Goal: Task Accomplishment & Management: Use online tool/utility

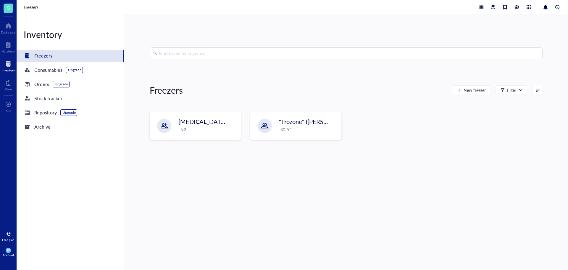
click at [293, 126] on span ""Frozone" ([PERSON_NAME]/[PERSON_NAME])" at bounding box center [342, 121] width 127 height 8
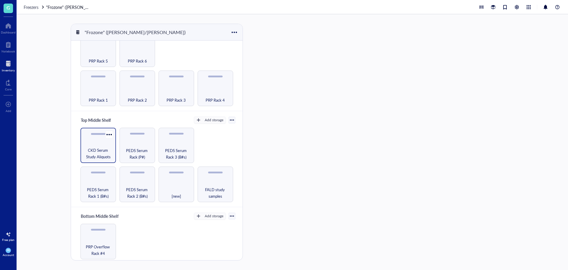
scroll to position [59, 0]
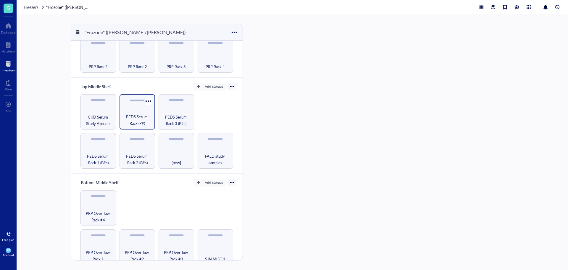
click at [133, 121] on span "PEDS Serum Rack (P#)" at bounding box center [138, 119] width 30 height 13
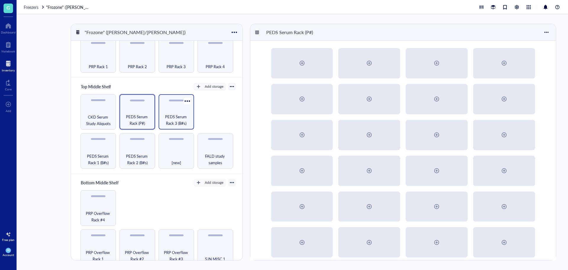
click at [178, 116] on span "PEDS Serum Rack 3 (B#s)" at bounding box center [177, 119] width 30 height 13
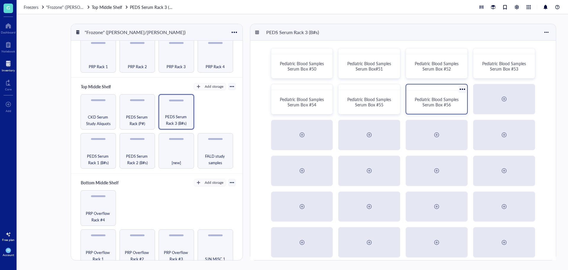
click at [445, 102] on span "Pediatric Blood Samples Serum Box #56" at bounding box center [437, 101] width 45 height 11
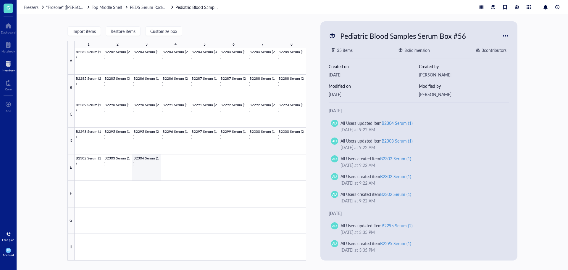
click at [155, 168] on div at bounding box center [191, 154] width 232 height 212
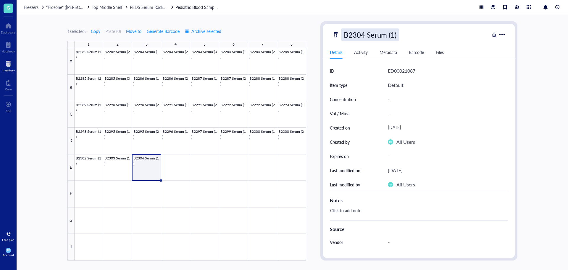
click at [378, 36] on div "B2304 Serum (1)" at bounding box center [370, 34] width 58 height 12
drag, startPoint x: 402, startPoint y: 33, endPoint x: 229, endPoint y: 39, distance: 173.6
click at [229, 39] on div "1 selected: Copy Paste ( 0 ) Move to Generate Barcode Archive selected 1 2 3 4 …" at bounding box center [293, 141] width 552 height 255
click at [179, 168] on div at bounding box center [191, 154] width 232 height 212
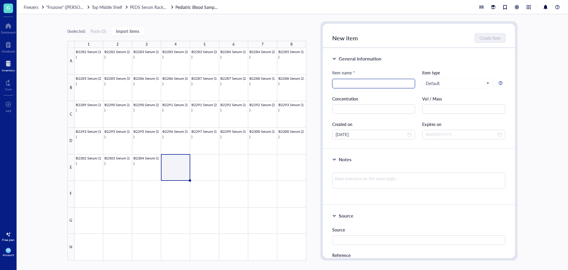
click at [351, 81] on input "search" at bounding box center [374, 83] width 76 height 9
paste input "B2304 Serum (1)"
click at [348, 85] on input "B2304 Serum (1)" at bounding box center [374, 83] width 76 height 9
type input "B2305 Serum (1)"
drag, startPoint x: 373, startPoint y: 84, endPoint x: 269, endPoint y: 85, distance: 104.2
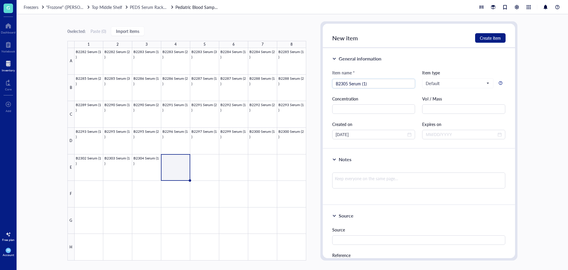
click at [269, 85] on div "0 selected: Paste ( 0 ) Import items 1 2 3 4 5 6 7 8 A B C D E F G H B2282 Seru…" at bounding box center [293, 141] width 552 height 255
click at [212, 171] on div at bounding box center [191, 154] width 232 height 212
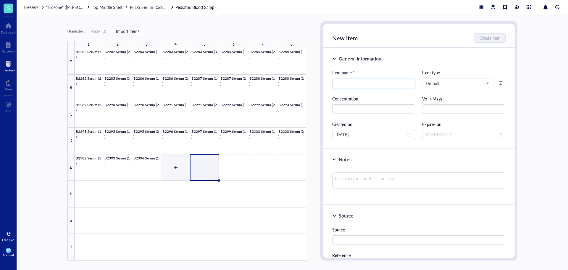
click at [180, 170] on div at bounding box center [191, 154] width 232 height 212
click at [352, 82] on input "search" at bounding box center [374, 83] width 76 height 9
paste input "B2305 Serum (1)"
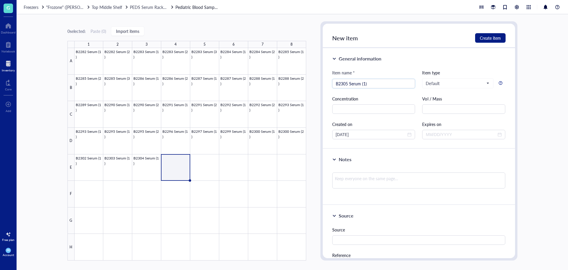
type input "B2305 Serum (1)"
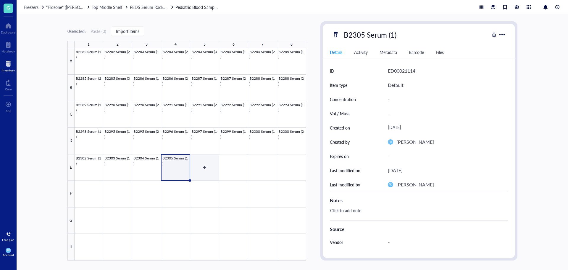
click at [202, 171] on div at bounding box center [191, 154] width 232 height 212
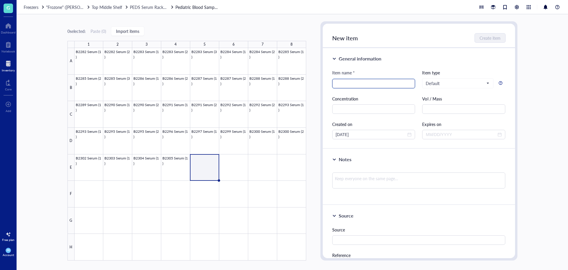
click at [337, 86] on input "search" at bounding box center [374, 83] width 76 height 9
paste input "B2305 Serum (1)"
click at [347, 84] on input "B2305 Serum (1)" at bounding box center [374, 83] width 76 height 9
type input "B2306 Serum (1)"
click at [242, 165] on div at bounding box center [191, 154] width 232 height 212
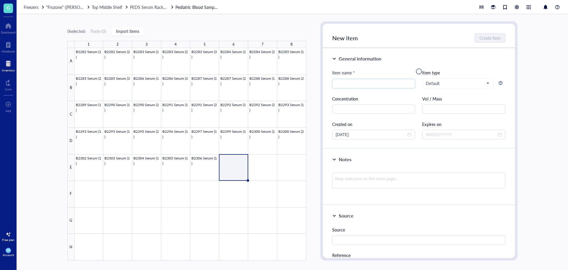
click at [348, 83] on div at bounding box center [419, 71] width 192 height 95
click at [213, 163] on div at bounding box center [191, 154] width 232 height 212
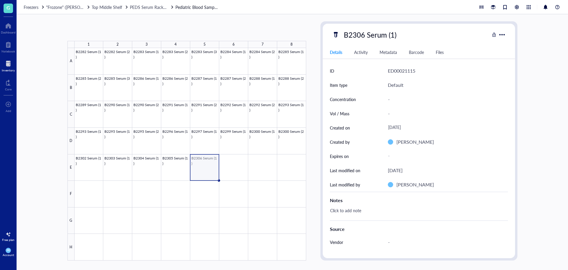
click at [236, 164] on div at bounding box center [191, 154] width 232 height 212
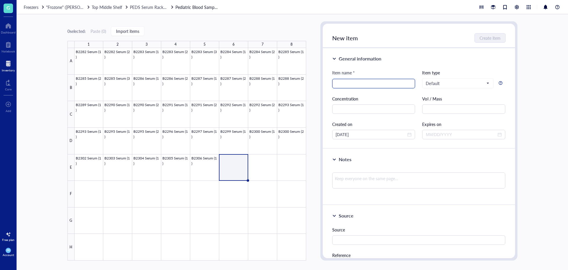
click at [351, 86] on input "search" at bounding box center [374, 83] width 76 height 9
paste input "B2305 Serum (1)"
click at [346, 84] on input "B2305 Serum (1)" at bounding box center [374, 83] width 76 height 9
type input "B2307 Serum (1)"
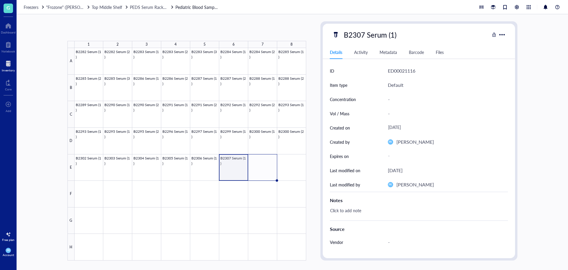
drag, startPoint x: 247, startPoint y: 181, endPoint x: 260, endPoint y: 182, distance: 12.5
click at [0, 0] on div "B2282 Serum (1) B2282 Serum (2) B2283 Serum (1) B2283 Serum (2) B2283 Serum (3)…" at bounding box center [0, 0] width 0 height 0
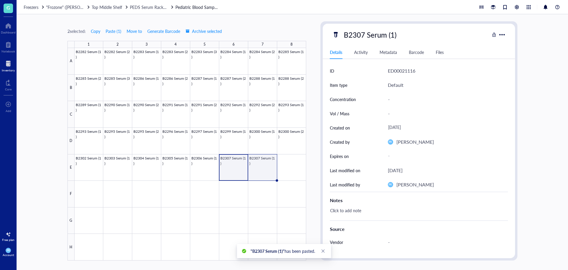
click at [265, 165] on div at bounding box center [191, 154] width 232 height 212
click at [390, 35] on div "B2307 Serum (1)" at bounding box center [370, 34] width 58 height 12
click at [393, 35] on input "B2307 Serum (1)" at bounding box center [377, 35] width 70 height 12
type input "B2307 Serum (2)"
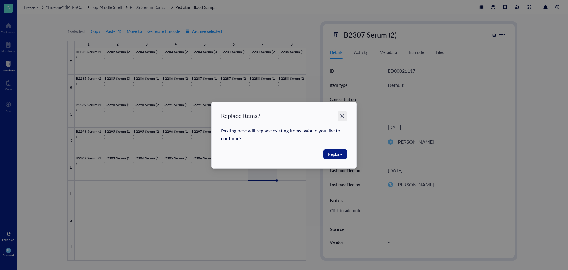
click at [343, 114] on icon "Close" at bounding box center [343, 116] width 6 height 6
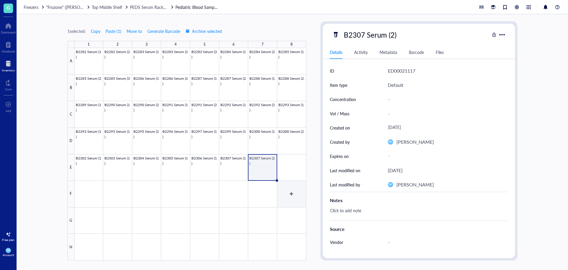
click at [290, 198] on div at bounding box center [191, 154] width 232 height 212
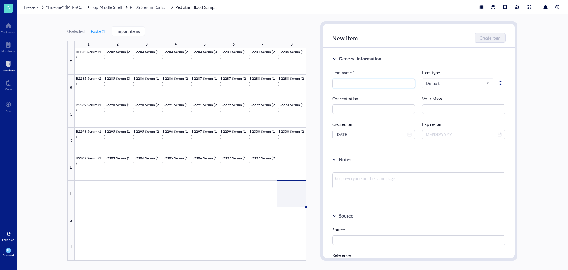
click at [9, 62] on div at bounding box center [8, 63] width 13 height 9
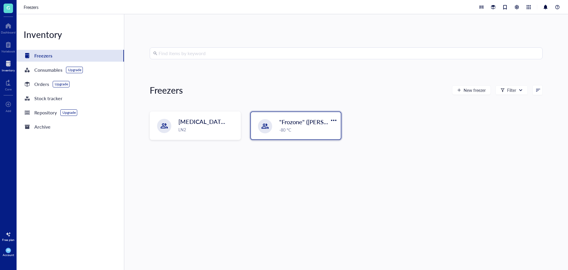
click at [270, 126] on div at bounding box center [265, 126] width 14 height 14
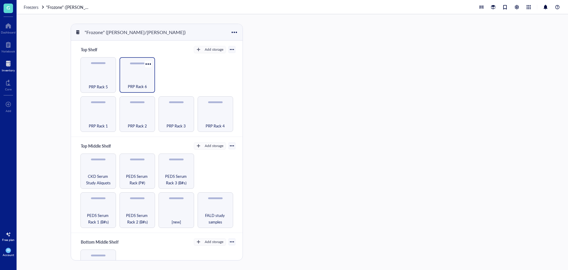
click at [136, 82] on div "PRP Rack 6" at bounding box center [138, 83] width 30 height 13
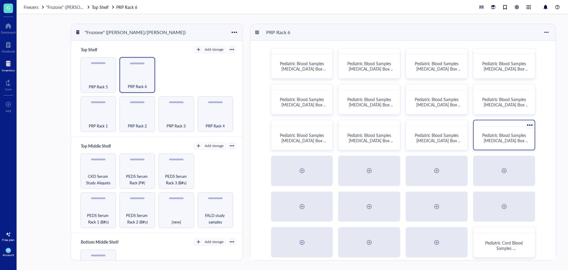
click at [508, 141] on span "Pediatric Blood Samples [MEDICAL_DATA] Box #131" at bounding box center [506, 140] width 47 height 17
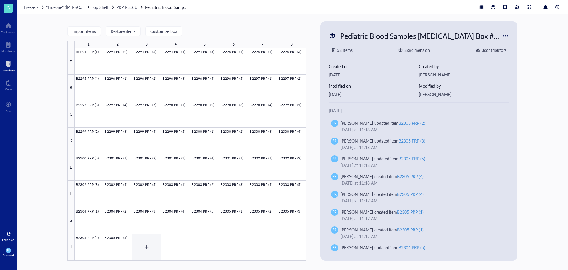
click at [146, 250] on div at bounding box center [191, 154] width 232 height 212
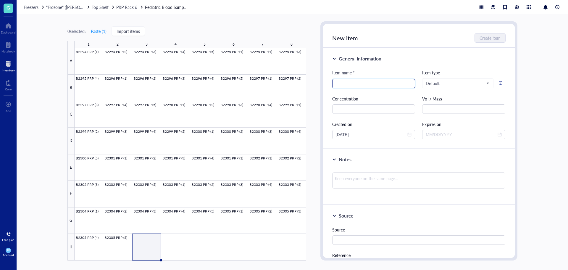
click at [361, 80] on input "search" at bounding box center [374, 83] width 76 height 9
drag, startPoint x: 123, startPoint y: 259, endPoint x: 131, endPoint y: 246, distance: 15.4
click at [123, 259] on div at bounding box center [191, 154] width 232 height 212
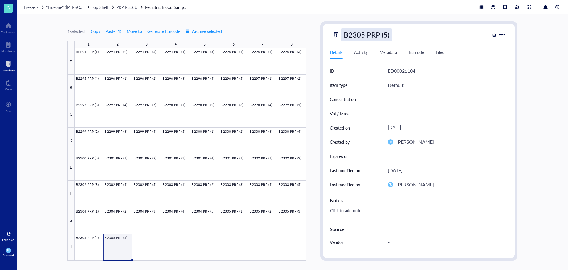
click at [369, 33] on div "B2305 PRP (5)" at bounding box center [366, 34] width 51 height 12
drag, startPoint x: 389, startPoint y: 37, endPoint x: 317, endPoint y: 44, distance: 72.3
click at [317, 44] on div "1 selected: Copy Paste ( 1 ) Move to Generate Barcode Archive selected 1 2 3 4 …" at bounding box center [293, 141] width 552 height 255
click at [156, 242] on div at bounding box center [191, 154] width 232 height 212
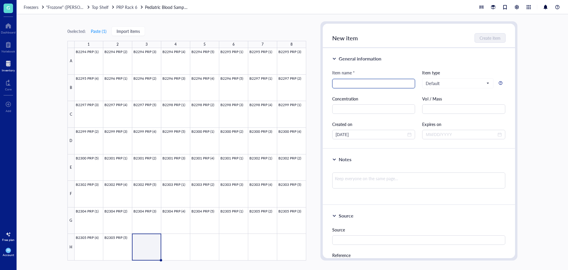
click at [344, 83] on input "search" at bounding box center [374, 83] width 76 height 9
paste input "B2305 PRP (5)"
click at [346, 84] on input "B2305 PRP (5)" at bounding box center [374, 83] width 76 height 9
type input "B2306 PRP (5)"
click at [488, 36] on span "Create item" at bounding box center [490, 38] width 21 height 5
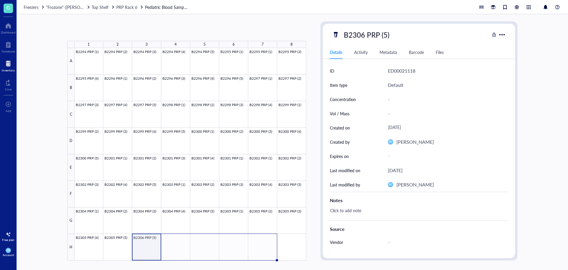
drag, startPoint x: 161, startPoint y: 259, endPoint x: 250, endPoint y: 258, distance: 89.7
click at [0, 0] on div "B2294 PRP (1) B2294 PRP (2) B2294 PRP (3) B2294 PRP (4) B2294 PRP (5) B2295 PRP…" at bounding box center [0, 0] width 0 height 0
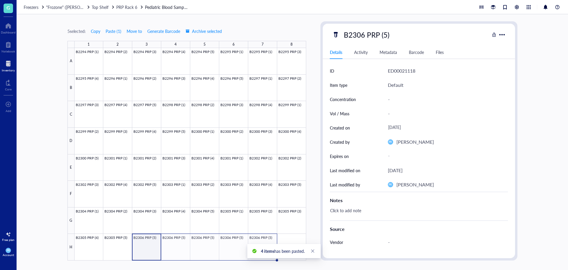
click at [147, 249] on div at bounding box center [191, 154] width 232 height 212
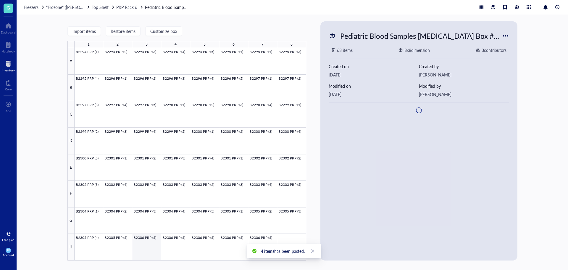
click at [143, 246] on div at bounding box center [191, 154] width 232 height 212
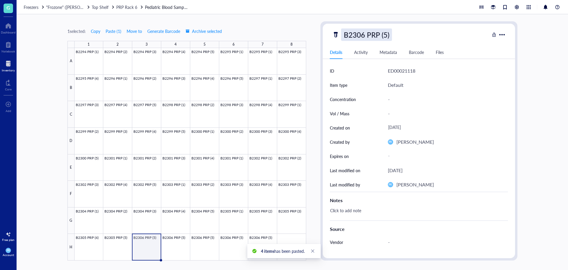
click at [382, 36] on div "B2306 PRP (5)" at bounding box center [366, 34] width 51 height 12
click at [385, 36] on input "B2306 PRP (5)" at bounding box center [373, 35] width 62 height 12
type input "B2306 PRP (1)"
click at [165, 249] on div at bounding box center [191, 154] width 232 height 212
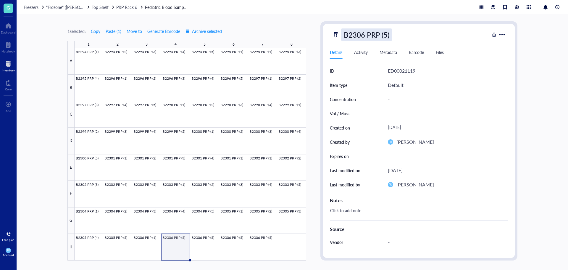
click at [387, 37] on div "B2306 PRP (5)" at bounding box center [366, 34] width 51 height 12
click at [385, 35] on input "B2306 PRP (5)" at bounding box center [373, 35] width 62 height 12
type input "B2306 PRP (2)"
click at [209, 244] on div at bounding box center [191, 154] width 232 height 212
click at [384, 37] on div "B2306 PRP (5)" at bounding box center [366, 34] width 51 height 12
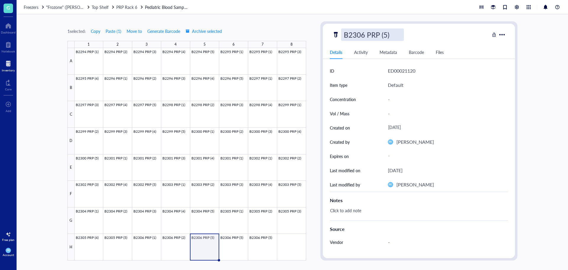
scroll to position [0, 0]
click at [384, 37] on input "B2306 PRP (5)" at bounding box center [373, 35] width 62 height 12
type input "B2306 PRP (3)"
click at [232, 251] on div at bounding box center [191, 154] width 232 height 212
click at [384, 38] on div "B2306 PRP (5)" at bounding box center [366, 34] width 51 height 12
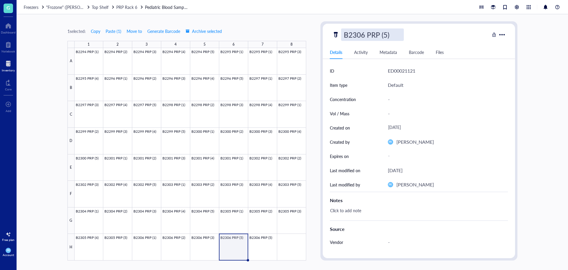
scroll to position [0, 0]
click at [385, 36] on input "B2306 PRP (5)" at bounding box center [373, 35] width 62 height 12
type input "B2306 PRP (4)"
click at [258, 247] on div at bounding box center [191, 154] width 232 height 212
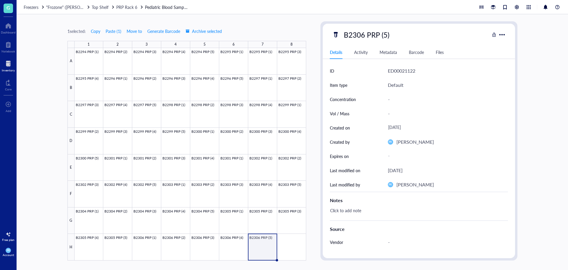
click at [12, 65] on div at bounding box center [8, 63] width 13 height 9
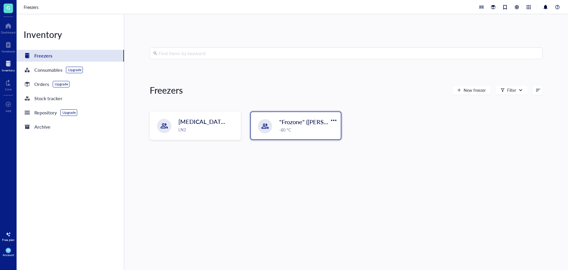
click at [277, 128] on div ""Frozone" ([PERSON_NAME]/[PERSON_NAME]) -80 °C" at bounding box center [296, 125] width 90 height 27
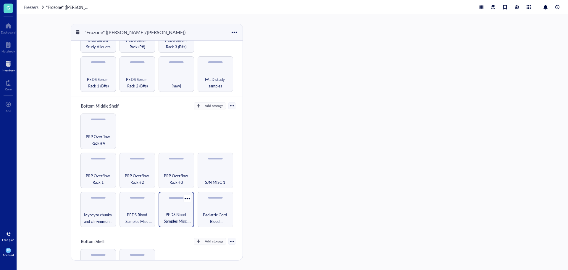
scroll to position [148, 0]
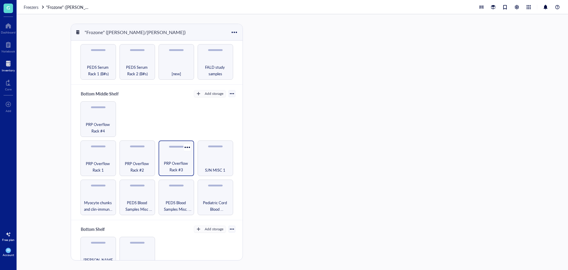
click at [180, 161] on span "PRP Overflow Rack #3" at bounding box center [177, 166] width 30 height 13
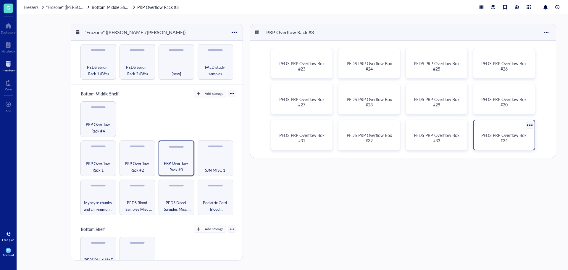
click at [518, 146] on div "PEDS PRP Overflow Box #34" at bounding box center [504, 137] width 56 height 19
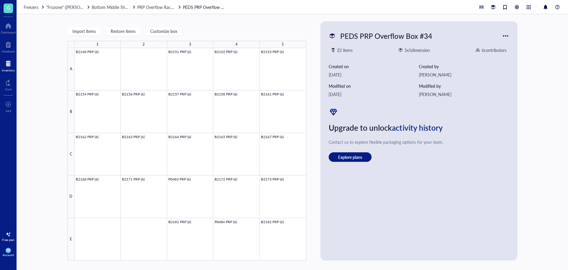
click at [198, 8] on link "PEDS PRP Overflow Box #34" at bounding box center [205, 7] width 44 height 7
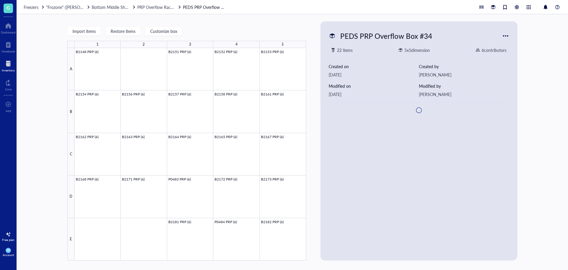
click at [165, 7] on span "PRP Overflow Rack #3" at bounding box center [157, 7] width 41 height 6
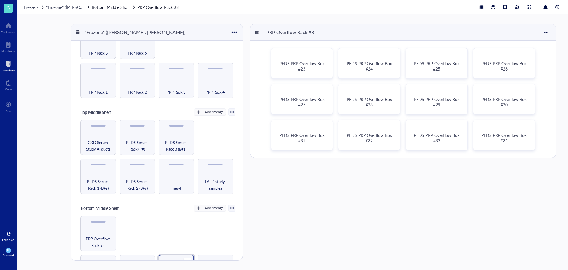
scroll to position [118, 0]
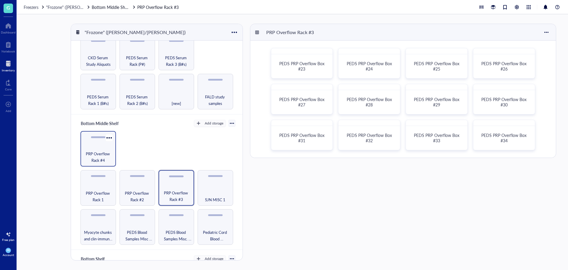
click at [97, 150] on span "PRP Overflow Rack #4" at bounding box center [98, 156] width 30 height 13
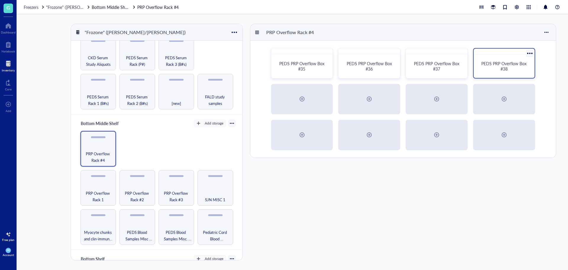
click at [480, 65] on div "PEDS PRP Overflow Box #38" at bounding box center [504, 66] width 56 height 19
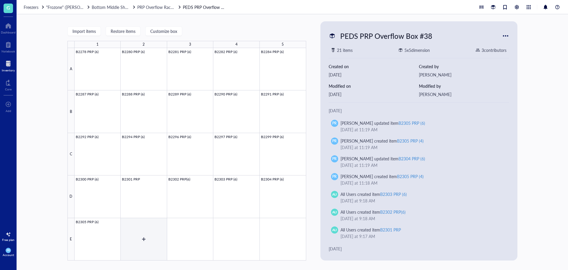
click at [155, 247] on div at bounding box center [191, 154] width 232 height 212
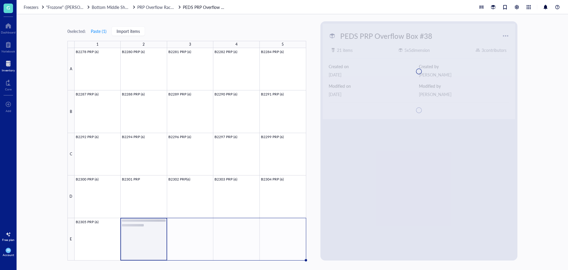
click at [359, 85] on div at bounding box center [419, 71] width 192 height 95
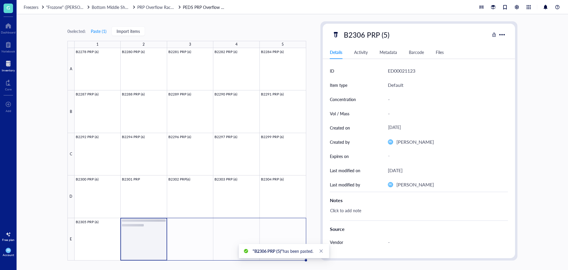
click at [154, 231] on div at bounding box center [191, 154] width 232 height 212
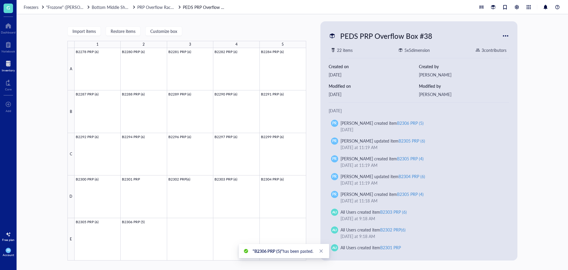
click at [137, 240] on div at bounding box center [191, 154] width 232 height 212
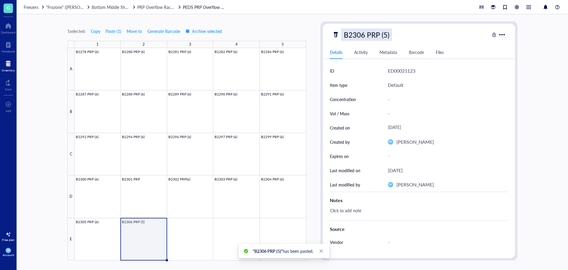
click at [377, 35] on div "B2306 PRP (5)" at bounding box center [366, 34] width 51 height 12
click at [385, 36] on input "B2306 PRP (5)" at bounding box center [373, 35] width 62 height 12
type input "B2306 PRP (6)"
click at [67, 6] on span ""Frozone" ([PERSON_NAME]/[PERSON_NAME])" at bounding box center [90, 7] width 88 height 6
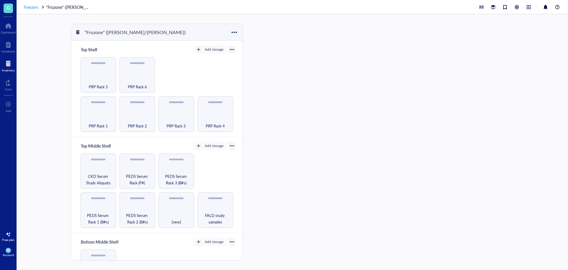
click at [35, 8] on span "Freezers" at bounding box center [31, 7] width 15 height 6
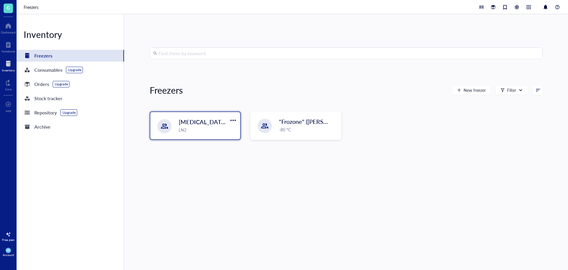
click at [205, 125] on span "[MEDICAL_DATA] Storage ([PERSON_NAME]/[PERSON_NAME])" at bounding box center [264, 122] width 171 height 8
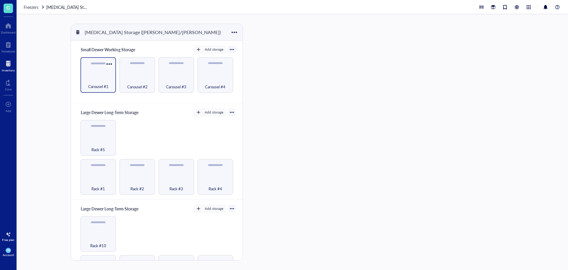
click at [103, 85] on span "Carousel #1" at bounding box center [98, 86] width 20 height 7
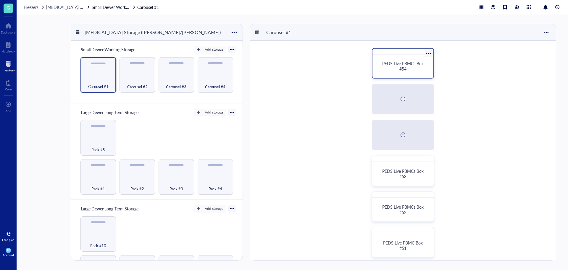
click at [389, 72] on div "PEDS Live PBMCs Box #54" at bounding box center [403, 66] width 56 height 19
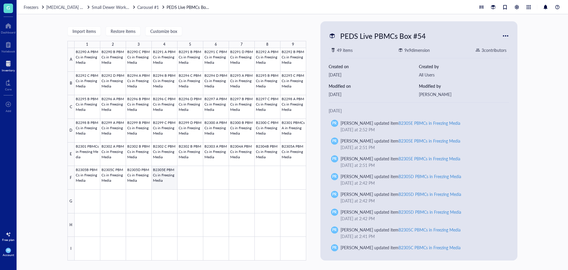
click at [164, 180] on div at bounding box center [191, 154] width 232 height 212
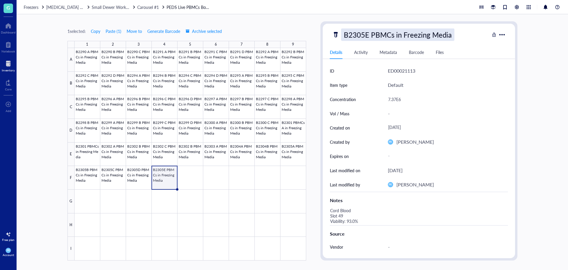
click at [371, 37] on div "B2305E PBMCs in Freezing Media" at bounding box center [397, 34] width 113 height 12
drag, startPoint x: 451, startPoint y: 33, endPoint x: 293, endPoint y: 44, distance: 159.1
click at [293, 44] on div "1 selected: Copy Paste ( 1 ) Move to Generate Barcode Archive selected 1 2 3 4 …" at bounding box center [293, 141] width 552 height 255
click at [187, 179] on div at bounding box center [191, 154] width 232 height 212
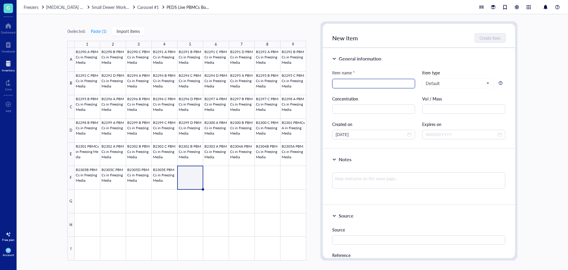
click at [379, 86] on input "search" at bounding box center [374, 83] width 76 height 9
paste input "B2305E PBMCs in Freezing Media"
drag, startPoint x: 351, startPoint y: 82, endPoint x: 345, endPoint y: 82, distance: 5.3
click at [345, 82] on input "B2305E PBMCs in Freezing Media" at bounding box center [374, 83] width 76 height 9
type input "B2306A PBMCs in Freezing Media"
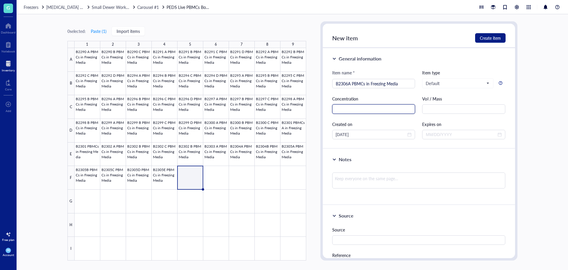
click at [348, 111] on input "text" at bounding box center [373, 108] width 83 height 9
type input "3.90E6"
click at [498, 38] on span "Create item" at bounding box center [490, 38] width 21 height 5
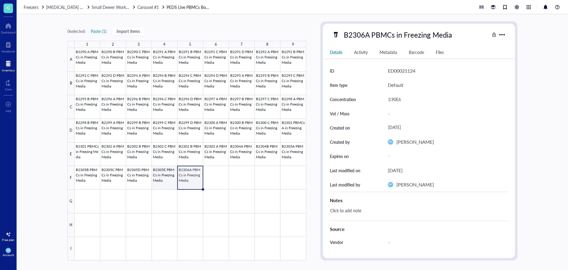
click at [170, 181] on div at bounding box center [191, 154] width 232 height 212
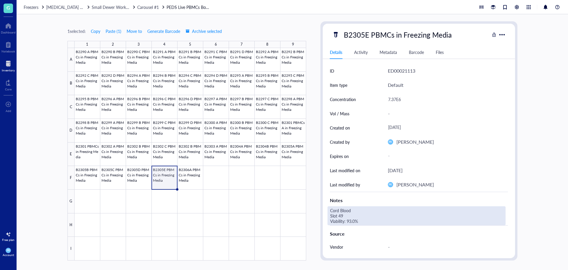
click at [363, 224] on div "Cord Blood Slot 49 Viability: 93.0%" at bounding box center [417, 215] width 178 height 19
drag, startPoint x: 334, startPoint y: 213, endPoint x: 308, endPoint y: 203, distance: 27.6
click at [308, 203] on div "1 selected: Copy Paste ( 1 ) Move to Generate Barcode Archive selected 1 2 3 4 …" at bounding box center [293, 141] width 552 height 255
click at [213, 175] on div at bounding box center [191, 154] width 232 height 212
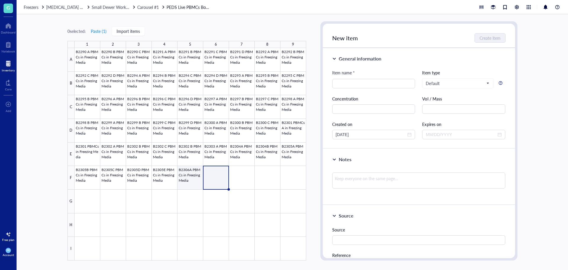
click at [186, 176] on div at bounding box center [191, 154] width 232 height 212
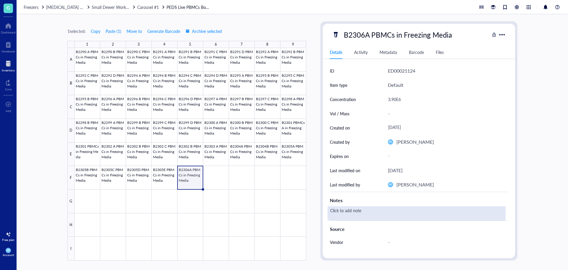
click at [357, 208] on div "Click to add note" at bounding box center [417, 213] width 178 height 14
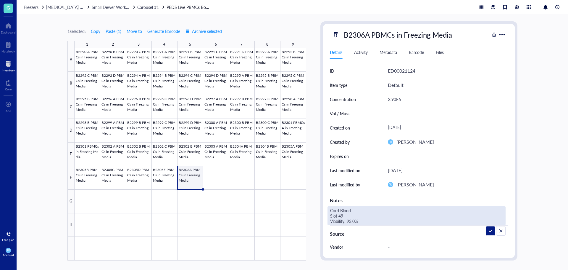
drag, startPoint x: 354, startPoint y: 211, endPoint x: 310, endPoint y: 205, distance: 44.8
click at [310, 205] on div "1 selected: Copy Paste ( 1 ) Move to Generate Barcode Archive selected 1 2 3 4 …" at bounding box center [293, 141] width 552 height 255
click at [329, 215] on textarea "Slot 49 Viability: 93.0%" at bounding box center [374, 215] width 92 height 18
drag, startPoint x: 348, startPoint y: 211, endPoint x: 338, endPoint y: 208, distance: 10.2
click at [338, 208] on textarea "Slot 49 Viability: 93.0%" at bounding box center [373, 215] width 90 height 18
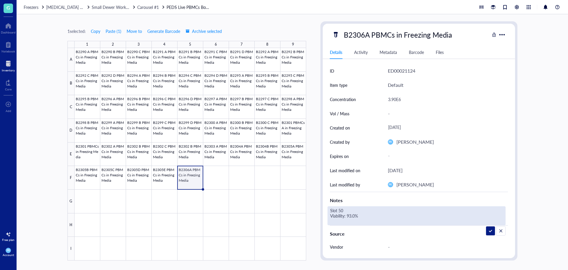
drag, startPoint x: 356, startPoint y: 216, endPoint x: 349, endPoint y: 216, distance: 7.1
click at [349, 216] on textarea "Slot 50 Viability: 93.0%" at bounding box center [373, 215] width 90 height 18
type textarea "Slot 50 Viability: 96.2%"
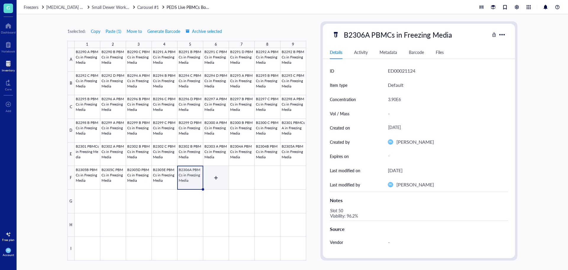
click at [213, 184] on div at bounding box center [191, 154] width 232 height 212
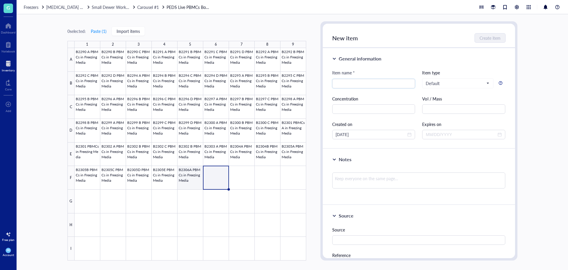
click at [189, 175] on div at bounding box center [191, 154] width 232 height 212
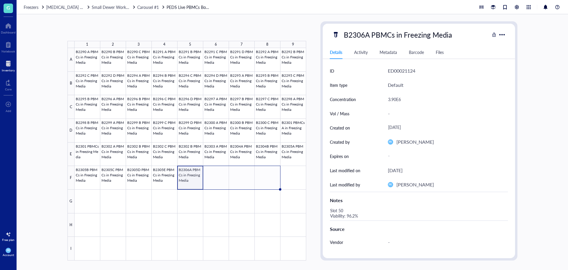
drag, startPoint x: 202, startPoint y: 188, endPoint x: 269, endPoint y: 187, distance: 66.3
click at [0, 0] on div "B2290 A PBMCs in Freezing Media B2290 B PBMCs in Freezing Media B2290 C PBMCs i…" at bounding box center [0, 0] width 0 height 0
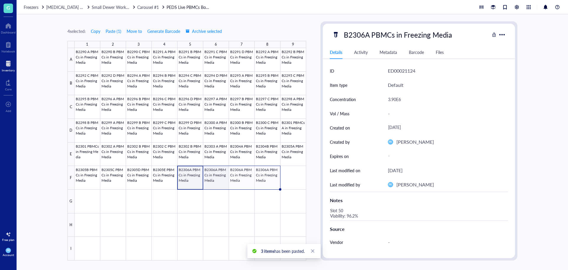
click at [216, 183] on div at bounding box center [191, 154] width 232 height 212
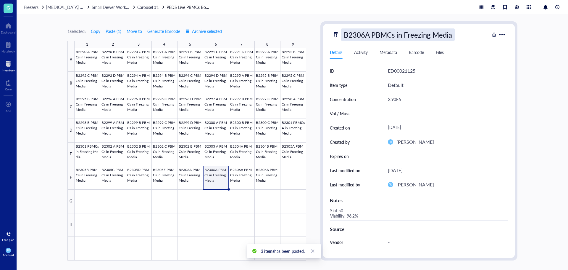
click at [356, 36] on div "B2306A PBMCs in Freezing Media" at bounding box center [398, 34] width 114 height 12
drag, startPoint x: 370, startPoint y: 37, endPoint x: 365, endPoint y: 37, distance: 4.7
click at [365, 37] on input "B2306A PBMCs in Freezing Media" at bounding box center [408, 35] width 133 height 12
type input "B2306B PBMCs in Freezing Media"
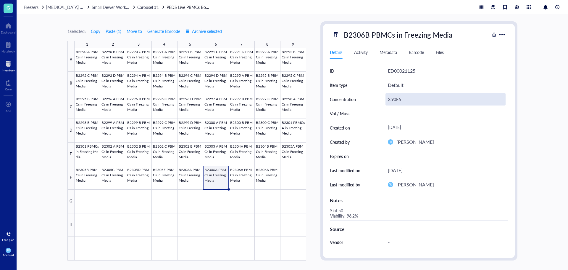
click at [399, 95] on div "3.90E6" at bounding box center [446, 99] width 120 height 12
click at [398, 97] on div "3.90E6" at bounding box center [446, 99] width 120 height 12
drag, startPoint x: 396, startPoint y: 98, endPoint x: 392, endPoint y: 98, distance: 4.1
click at [392, 98] on input "3.90E6" at bounding box center [446, 99] width 120 height 12
type input "3.21E6"
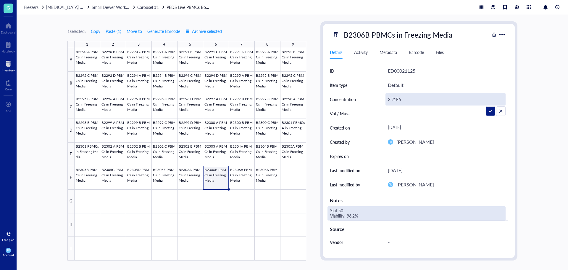
click at [345, 208] on div "Slot 50 Viability: 96.2%" at bounding box center [417, 213] width 178 height 14
click at [345, 209] on div "Slot 50 Viability: 96.2%" at bounding box center [417, 213] width 178 height 14
click at [344, 209] on textarea "Slot 50 Viability: 96.2%" at bounding box center [373, 213] width 90 height 13
drag, startPoint x: 356, startPoint y: 216, endPoint x: 350, endPoint y: 216, distance: 6.5
click at [350, 216] on textarea "Slot 51 Viability: 96.2%" at bounding box center [373, 213] width 90 height 13
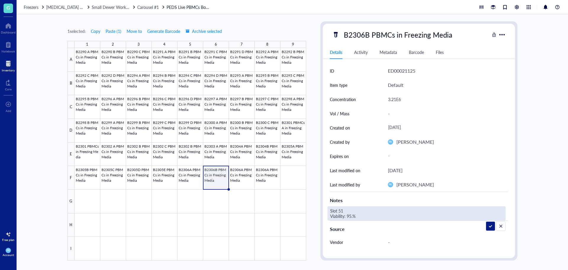
type textarea "Slot 51 Viability: 95.1%"
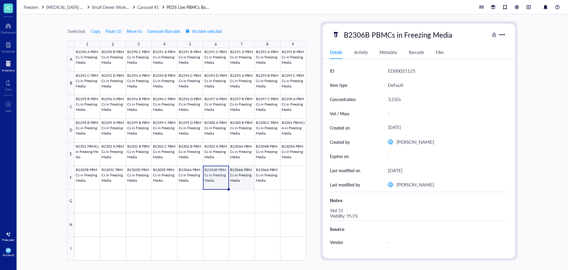
click at [247, 182] on div at bounding box center [191, 154] width 232 height 212
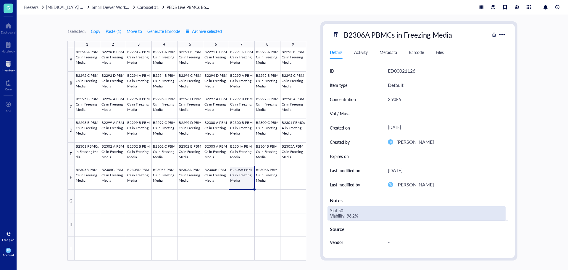
click at [338, 208] on div "Slot 50 Viability: 96.2%" at bounding box center [417, 213] width 178 height 14
click at [341, 210] on textarea "Slot 50 Viability: 96.2%" at bounding box center [373, 213] width 90 height 13
drag, startPoint x: 355, startPoint y: 217, endPoint x: 350, endPoint y: 217, distance: 5.0
click at [350, 217] on textarea "Slot 52 Viability: 96.2%" at bounding box center [373, 213] width 90 height 13
type textarea "Slot 52 Viability: 95.5%"
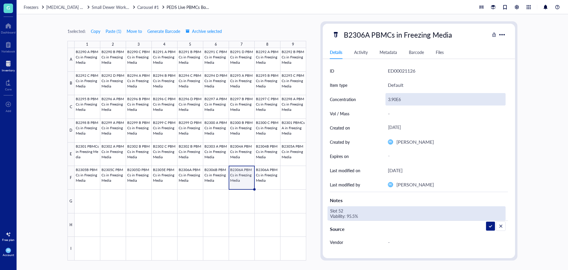
click at [392, 98] on div "3.90E6" at bounding box center [446, 99] width 120 height 12
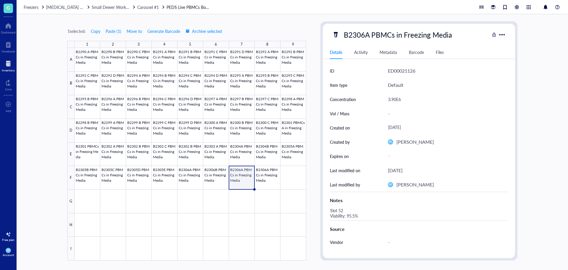
click at [396, 99] on div "3.90E6" at bounding box center [446, 99] width 120 height 12
drag, startPoint x: 397, startPoint y: 100, endPoint x: 392, endPoint y: 100, distance: 4.7
click at [392, 100] on input "3.90E6" at bounding box center [446, 99] width 120 height 12
type input "3.39E6"
click at [266, 173] on div at bounding box center [191, 154] width 232 height 212
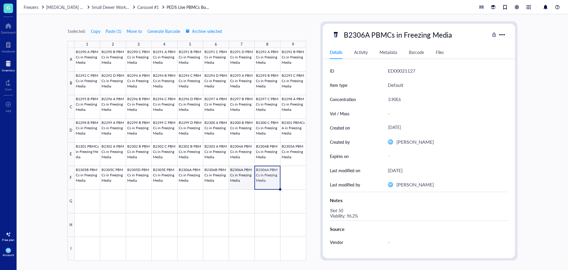
click at [252, 176] on div at bounding box center [191, 154] width 232 height 212
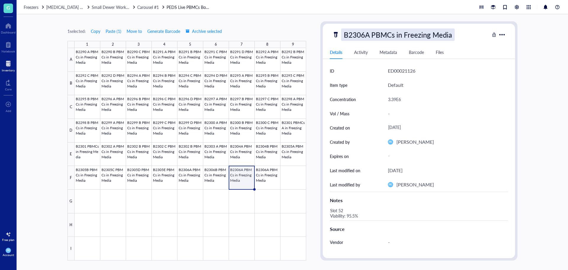
click at [369, 34] on div "B2306A PBMCs in Freezing Media" at bounding box center [398, 34] width 114 height 12
click at [366, 34] on input "B2306A PBMCs in Freezing Media" at bounding box center [408, 35] width 133 height 12
type input "B2306C PBMCs in Freezing Media"
click at [270, 175] on div at bounding box center [191, 154] width 232 height 212
click at [377, 32] on div "B2306A PBMCs in Freezing Media" at bounding box center [398, 34] width 114 height 12
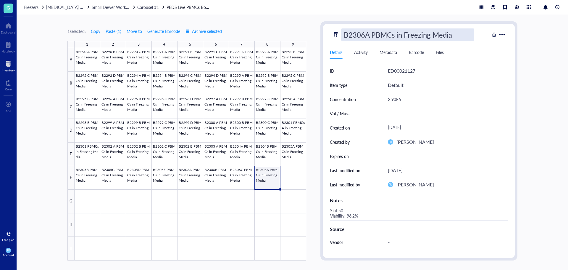
drag, startPoint x: 370, startPoint y: 33, endPoint x: 366, endPoint y: 34, distance: 4.2
click at [366, 34] on input "B2306A PBMCs in Freezing Media" at bounding box center [408, 35] width 133 height 12
type input "B2306D PBMCs in Freezing Media"
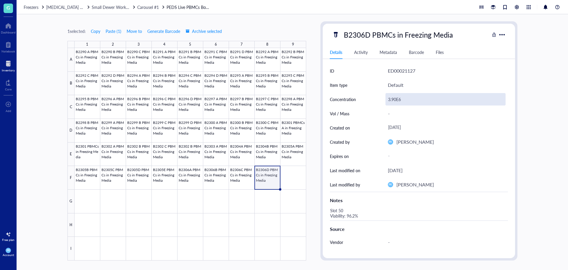
click at [395, 97] on div "3.90E6" at bounding box center [446, 99] width 120 height 12
click at [393, 99] on input "3.90E6" at bounding box center [446, 99] width 120 height 12
type input "3.71E6"
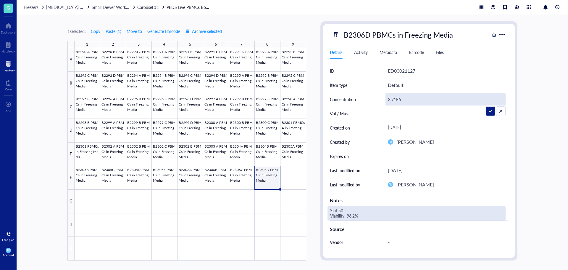
click at [349, 210] on div "Slot 50 Viability: 96.2%" at bounding box center [417, 213] width 178 height 14
click at [349, 210] on textarea "Slot 50 Viability: 96.2%" at bounding box center [373, 213] width 90 height 13
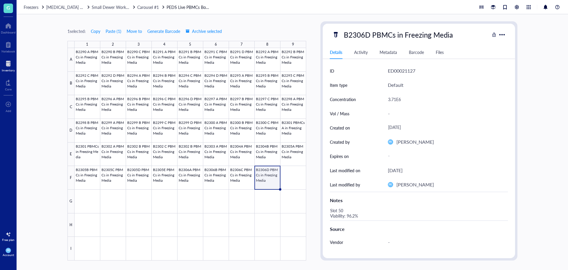
click at [349, 210] on div "Slot 50 Viability: 96.2%" at bounding box center [417, 213] width 178 height 14
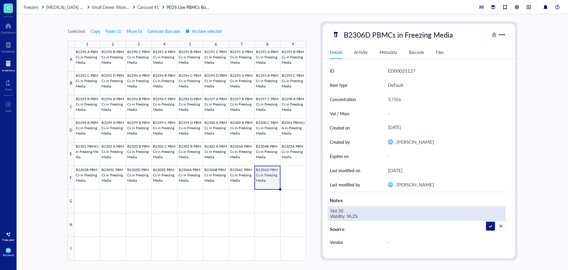
click at [349, 210] on textarea "Slot 50 Viability: 96.2%" at bounding box center [373, 213] width 90 height 13
drag, startPoint x: 356, startPoint y: 215, endPoint x: 350, endPoint y: 215, distance: 5.3
click at [350, 215] on textarea "Slot 53 Viability: 96.2%" at bounding box center [373, 213] width 90 height 13
type textarea "Slot 53 Viability: 94.2%"
click at [246, 172] on div at bounding box center [191, 154] width 232 height 212
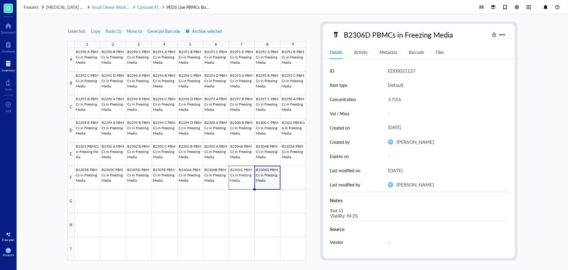
click at [120, 8] on span "Small Dewer Working Storage" at bounding box center [119, 7] width 55 height 6
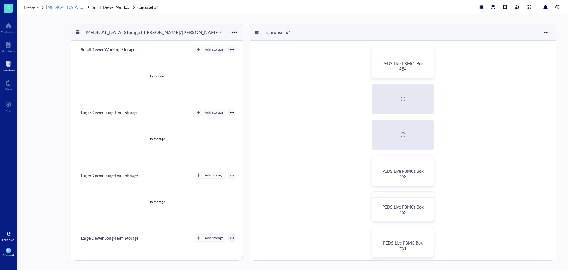
click at [76, 7] on span "[MEDICAL_DATA] Storage ([PERSON_NAME]/[PERSON_NAME])" at bounding box center [105, 7] width 118 height 6
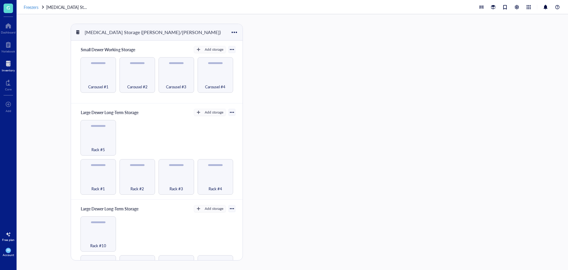
click at [34, 5] on span "Freezers" at bounding box center [31, 7] width 15 height 6
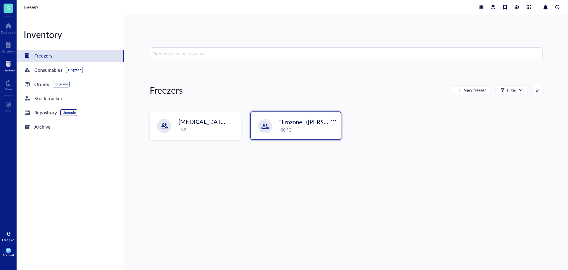
click at [309, 123] on span ""Frozone" ([PERSON_NAME]/[PERSON_NAME])" at bounding box center [342, 122] width 127 height 8
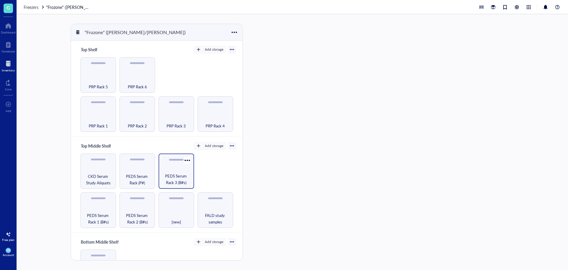
click at [174, 182] on span "PEDS Serum Rack 3 (B#s)" at bounding box center [177, 179] width 30 height 13
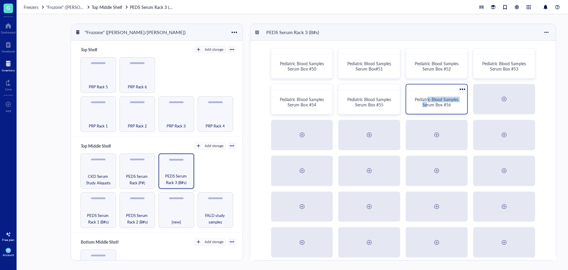
click at [428, 103] on span "Pediatric Blood Samples Serum Box #56" at bounding box center [437, 101] width 45 height 11
